Goal: Transaction & Acquisition: Purchase product/service

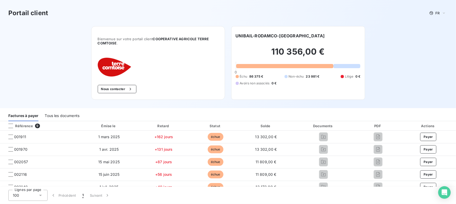
click at [68, 112] on div "Tous les documents" at bounding box center [62, 115] width 35 height 11
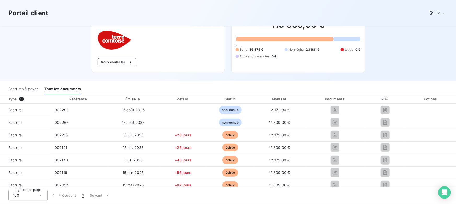
scroll to position [8, 0]
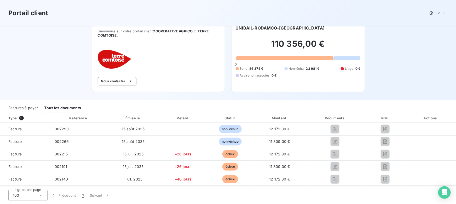
click at [18, 107] on div "Factures à payer" at bounding box center [23, 107] width 30 height 11
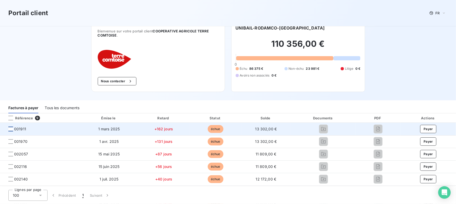
click at [10, 128] on div at bounding box center [10, 129] width 5 height 5
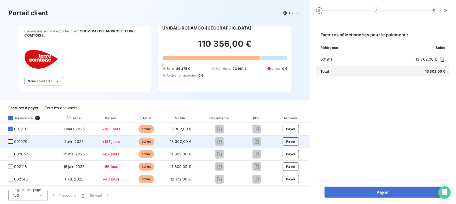
click at [10, 140] on div at bounding box center [10, 141] width 5 height 5
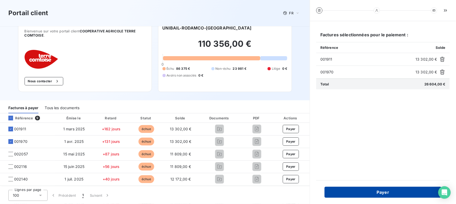
click at [349, 190] on button "Payer" at bounding box center [383, 192] width 117 height 11
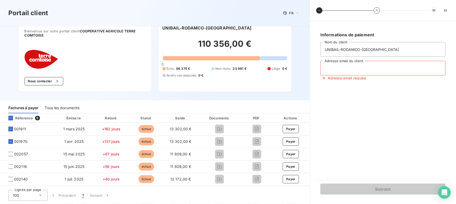
click at [341, 68] on input "Adresse email du client" at bounding box center [383, 68] width 125 height 15
type input "valentin@leanpay.fr"
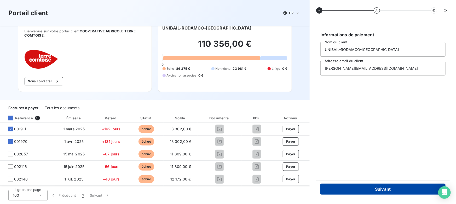
click at [356, 188] on button "Suivant" at bounding box center [383, 189] width 125 height 11
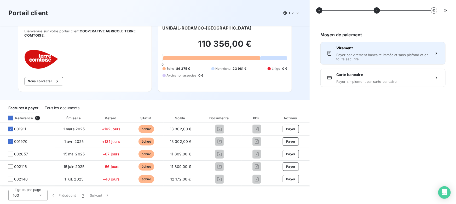
click at [355, 51] on div "Virement Payer par virement bancaire immédiat sans plafond et en toute sécurité" at bounding box center [383, 53] width 93 height 16
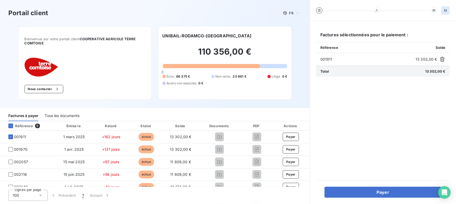
click at [446, 10] on icon "button" at bounding box center [445, 10] width 5 height 5
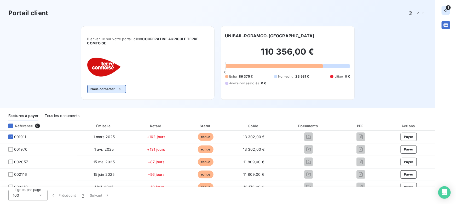
click at [100, 89] on button "Nous contacter" at bounding box center [106, 89] width 39 height 8
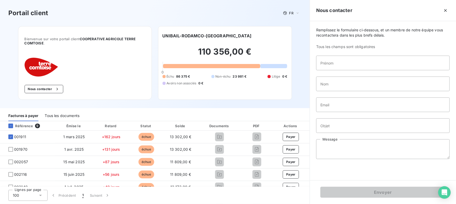
click at [452, 9] on div "Nous contacter" at bounding box center [383, 10] width 146 height 21
click at [450, 9] on button "button" at bounding box center [446, 10] width 8 height 8
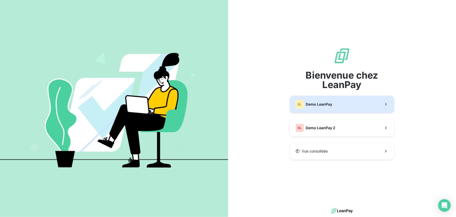
click at [316, 106] on span "Demo LeanPay" at bounding box center [319, 103] width 26 height 5
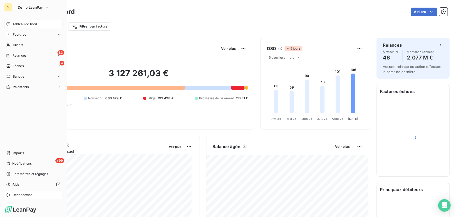
click at [12, 197] on div "Déconnexion" at bounding box center [33, 194] width 58 height 8
